Goal: Task Accomplishment & Management: Complete application form

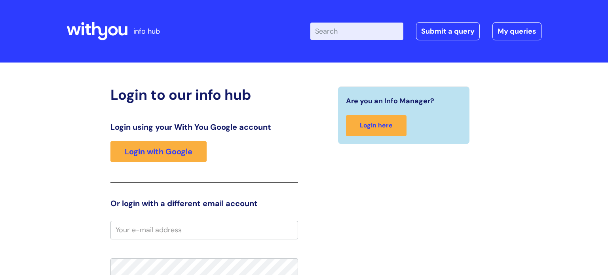
click at [166, 162] on div "Login using your With You Google account Login with Google" at bounding box center [204, 152] width 188 height 61
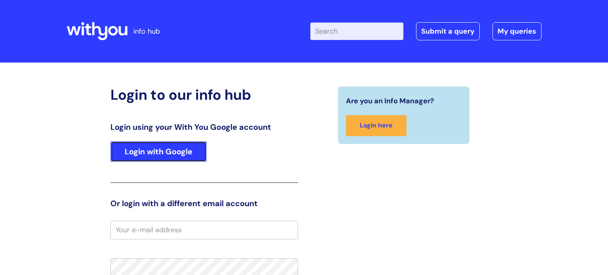
click at [169, 157] on link "Login with Google" at bounding box center [158, 151] width 96 height 21
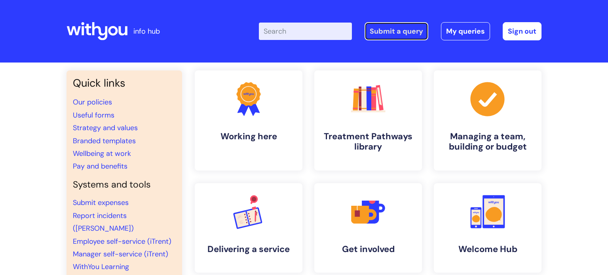
click at [411, 36] on link "Submit a query" at bounding box center [397, 31] width 64 height 18
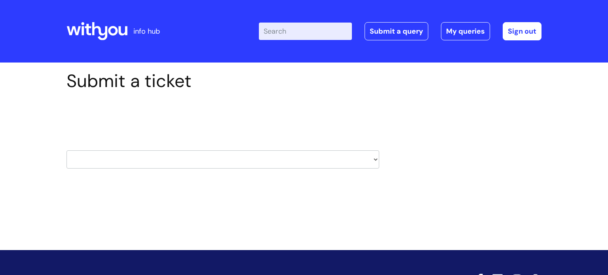
click at [226, 160] on select "HR / People IT and Support Clinical Drug Alerts Finance Accounts Data Support T…" at bounding box center [223, 159] width 313 height 18
select select "it_and_support"
click at [67, 150] on select "HR / People IT and Support Clinical Drug Alerts Finance Accounts Data Support T…" at bounding box center [223, 159] width 313 height 18
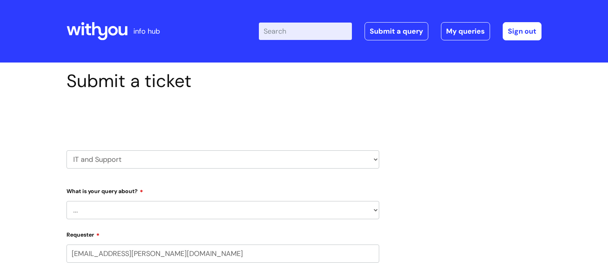
select select "80004157224"
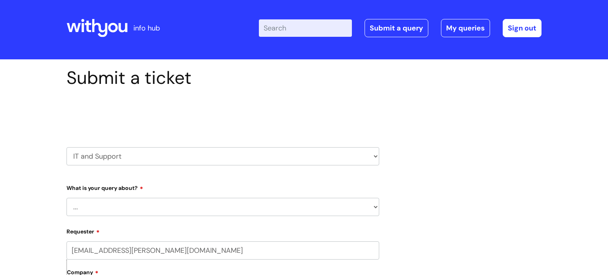
scroll to position [4, 0]
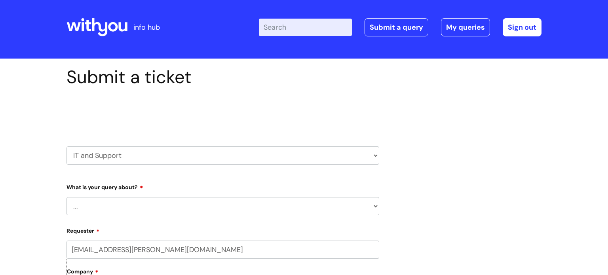
click at [185, 211] on select "... Mobile Phone Reset & MFA Accounts, Starters and Leavers IT Hardware issue I…" at bounding box center [223, 206] width 313 height 18
click at [183, 209] on select "... Mobile Phone Reset & MFA Accounts, Starters and Leavers IT Hardware issue I…" at bounding box center [223, 206] width 313 height 18
select select "System/software"
click at [67, 197] on select "... Mobile Phone Reset & MFA Accounts, Starters and Leavers IT Hardware issue I…" at bounding box center [223, 206] width 313 height 18
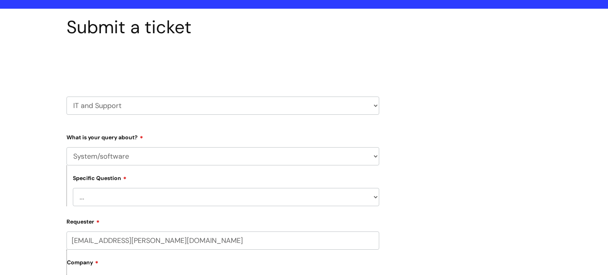
scroll to position [74, 0]
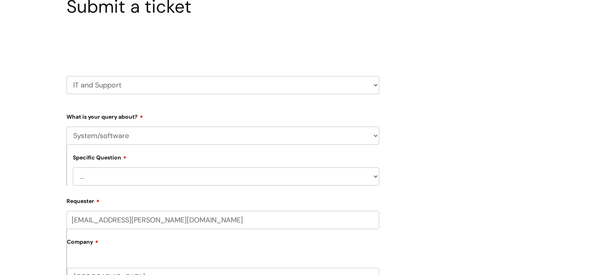
click at [153, 180] on select "... Halo PCMIS Iaptus NHS Email CJSM Email Mitel Another System Google (Workspa…" at bounding box center [226, 177] width 307 height 18
click at [430, 106] on div "Submit a ticket Select issue type HR / People IT and Support Clinical Drug Aler…" at bounding box center [304, 277] width 487 height 562
click at [132, 86] on select "HR / People IT and Support Clinical Drug Alerts Finance Accounts Data Support T…" at bounding box center [223, 85] width 313 height 18
click at [67, 76] on select "HR / People IT and Support Clinical Drug Alerts Finance Accounts Data Support T…" at bounding box center [223, 85] width 313 height 18
click at [115, 183] on select "... Halo PCMIS Iaptus NHS Email CJSM Email Mitel Another System Google (Workspa…" at bounding box center [226, 177] width 307 height 18
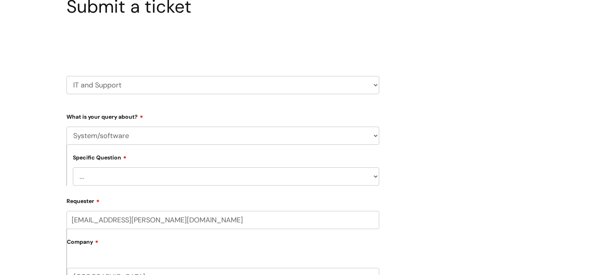
select select "Another System"
click at [73, 168] on select "... Halo PCMIS Iaptus NHS Email CJSM Email Mitel Another System Google (Workspa…" at bounding box center [226, 177] width 307 height 18
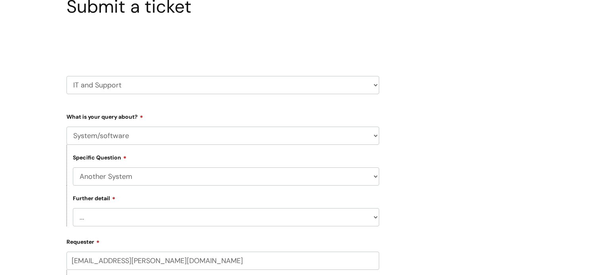
click at [108, 216] on select "... I’ve got a login issue Something else" at bounding box center [226, 217] width 307 height 18
select select "Something else"
click at [73, 209] on select "... I’ve got a login issue Something else" at bounding box center [226, 217] width 307 height 18
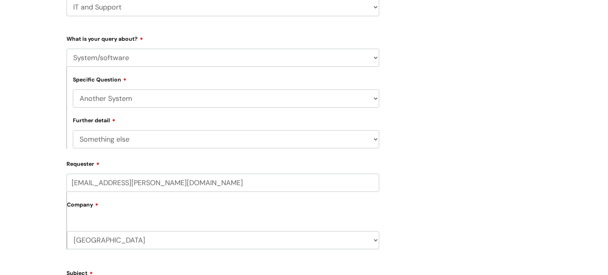
scroll to position [157, 0]
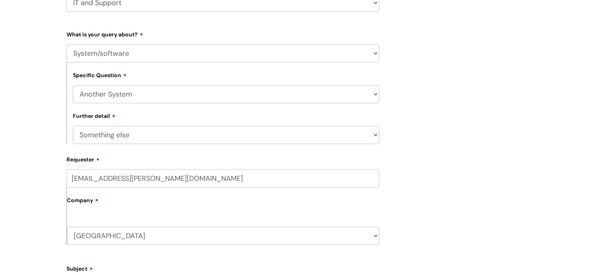
click at [122, 205] on label "Company" at bounding box center [223, 203] width 312 height 18
click at [107, 231] on select "Shropshire WithYou Current Staff" at bounding box center [223, 236] width 312 height 18
click at [495, 199] on div "Submit a ticket Select issue type HR / People IT and Support Clinical Drug Aler…" at bounding box center [304, 215] width 487 height 602
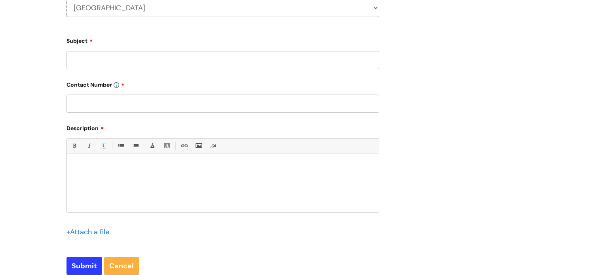
scroll to position [387, 0]
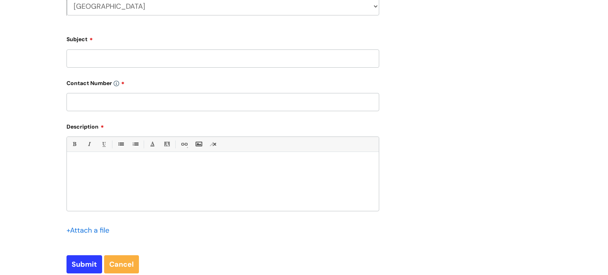
click at [127, 63] on input "Subject" at bounding box center [223, 59] width 313 height 18
type input "Claiming travel expenses"
click at [130, 113] on form "Type Of Request ... Accounts (Finance) Alerts! (For clinical team) Data Protect…" at bounding box center [223, 36] width 313 height 476
click at [129, 104] on input "text" at bounding box center [223, 102] width 313 height 18
type input "07974896717"
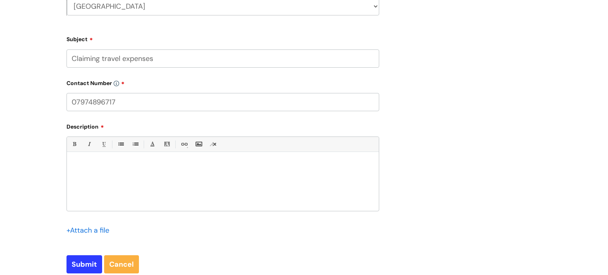
click at [155, 178] on div at bounding box center [223, 183] width 312 height 55
click at [187, 168] on p "I dont have a log in for my expenses on concur" at bounding box center [223, 165] width 300 height 7
click at [205, 169] on p "I don't have a log in for my expenses on concur." at bounding box center [223, 165] width 300 height 7
click at [84, 268] on input "Submit" at bounding box center [85, 264] width 36 height 18
type input "Please Wait..."
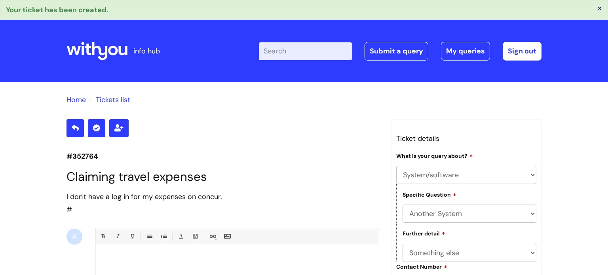
select select "System/software"
select select "Another System"
select select "Something else"
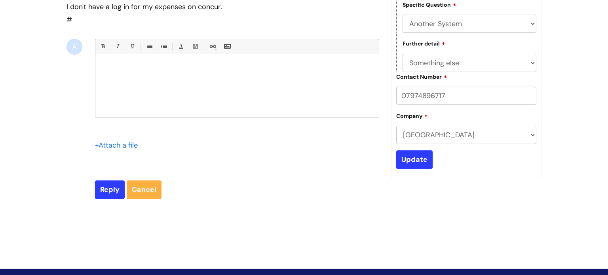
scroll to position [142, 0]
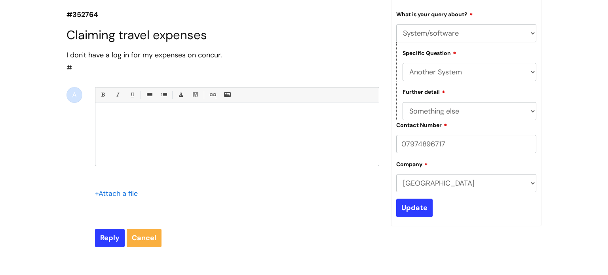
click at [133, 122] on div at bounding box center [237, 136] width 284 height 59
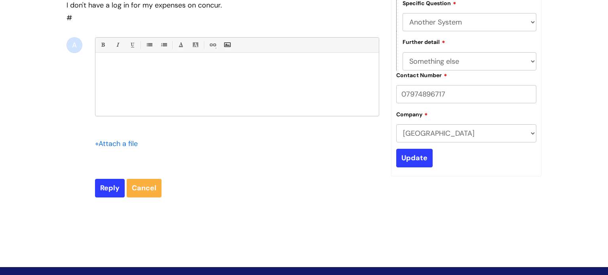
scroll to position [193, 0]
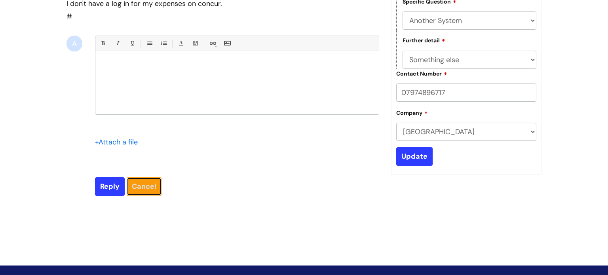
click at [155, 193] on link "Cancel" at bounding box center [144, 186] width 35 height 18
click at [89, 230] on div "Home Tickets list #352764 Claiming travel expenses I don't have a log in for my…" at bounding box center [304, 65] width 608 height 352
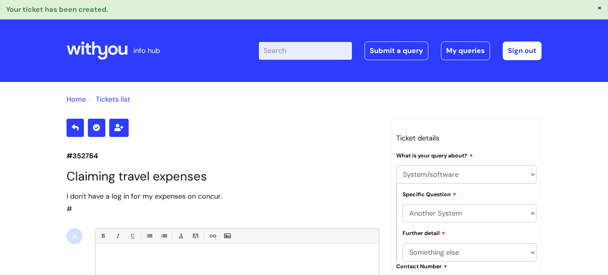
scroll to position [0, 0]
